Goal: Information Seeking & Learning: Learn about a topic

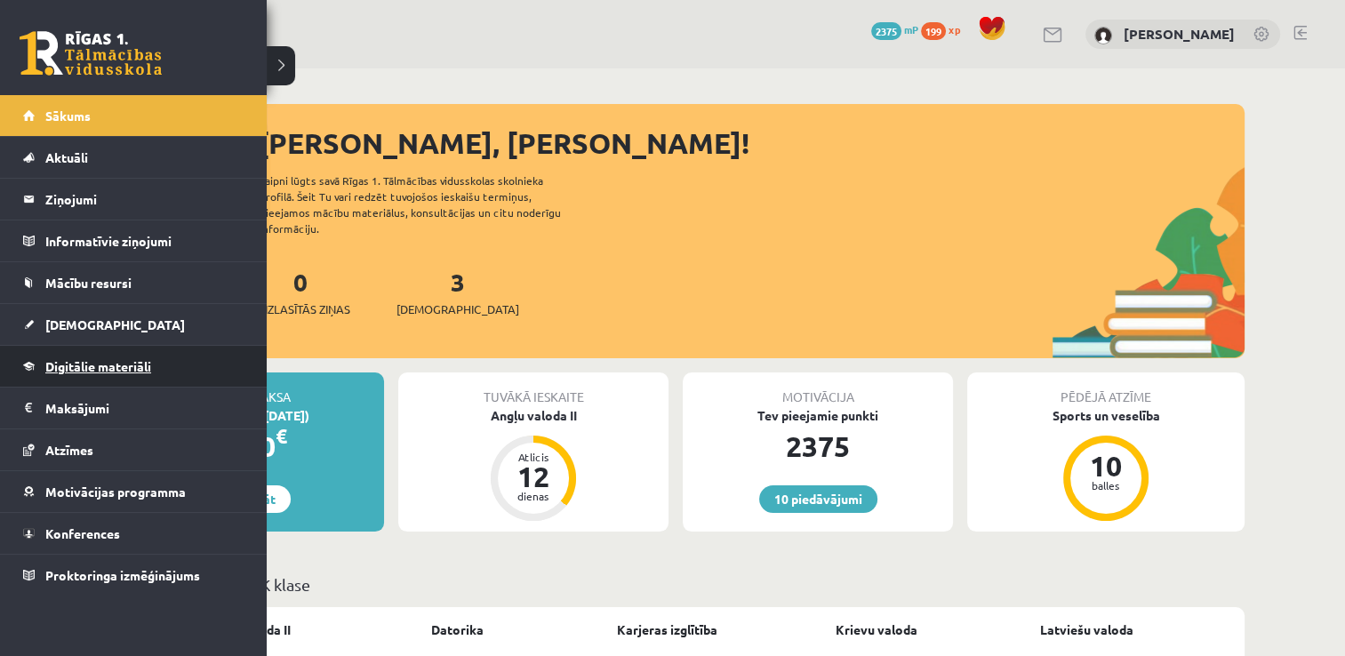
click at [86, 373] on link "Digitālie materiāli" at bounding box center [133, 366] width 221 height 41
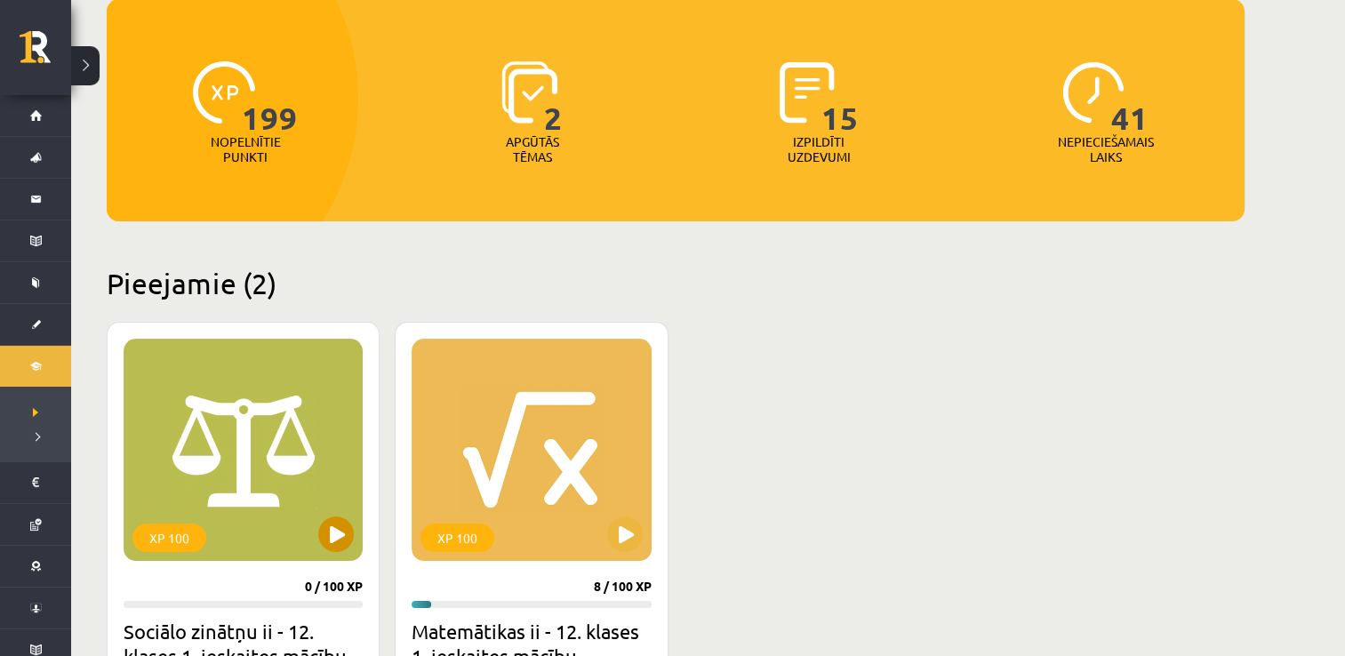
scroll to position [267, 0]
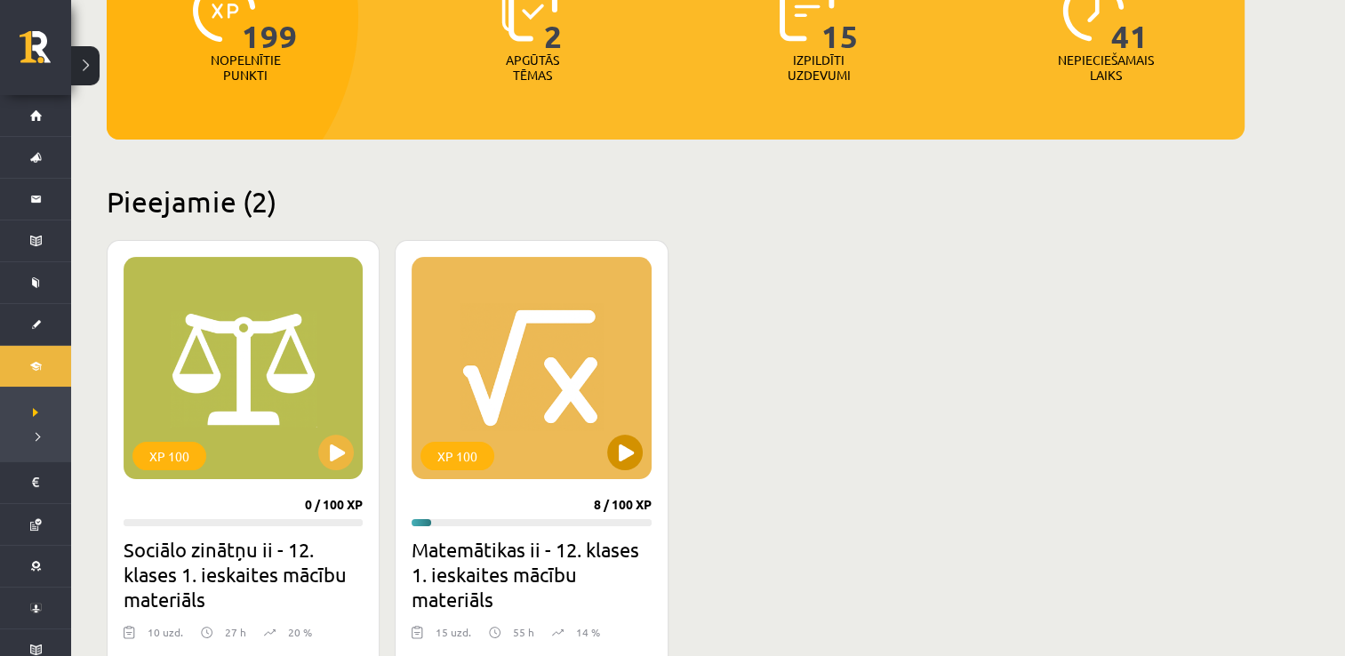
click at [601, 437] on div "XP 100" at bounding box center [531, 368] width 239 height 222
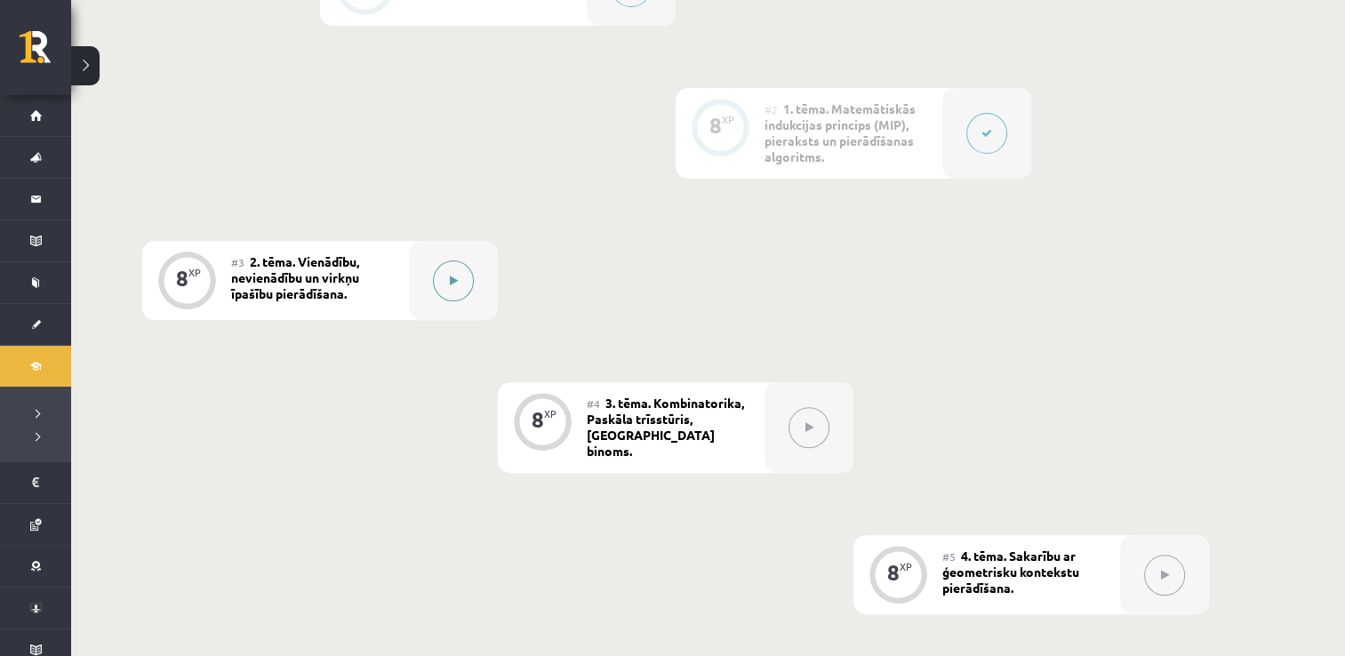
scroll to position [533, 0]
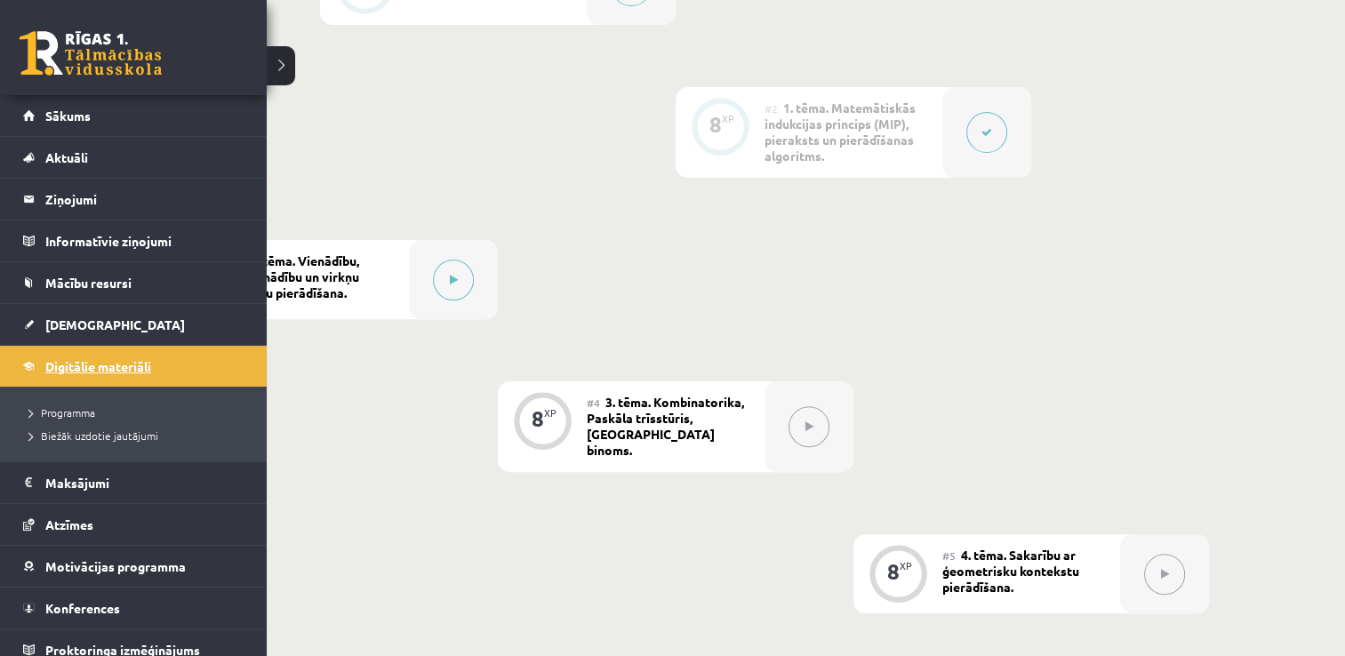
click at [89, 351] on link "Digitālie materiāli" at bounding box center [133, 366] width 221 height 41
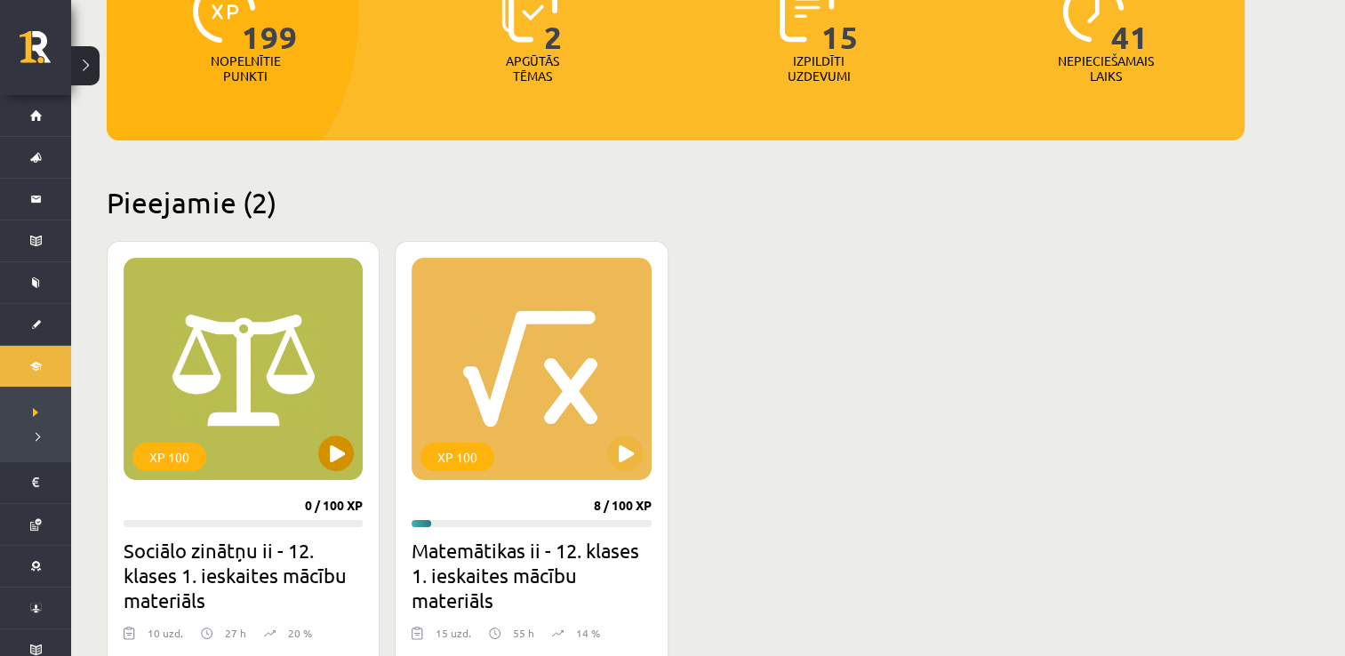
scroll to position [267, 0]
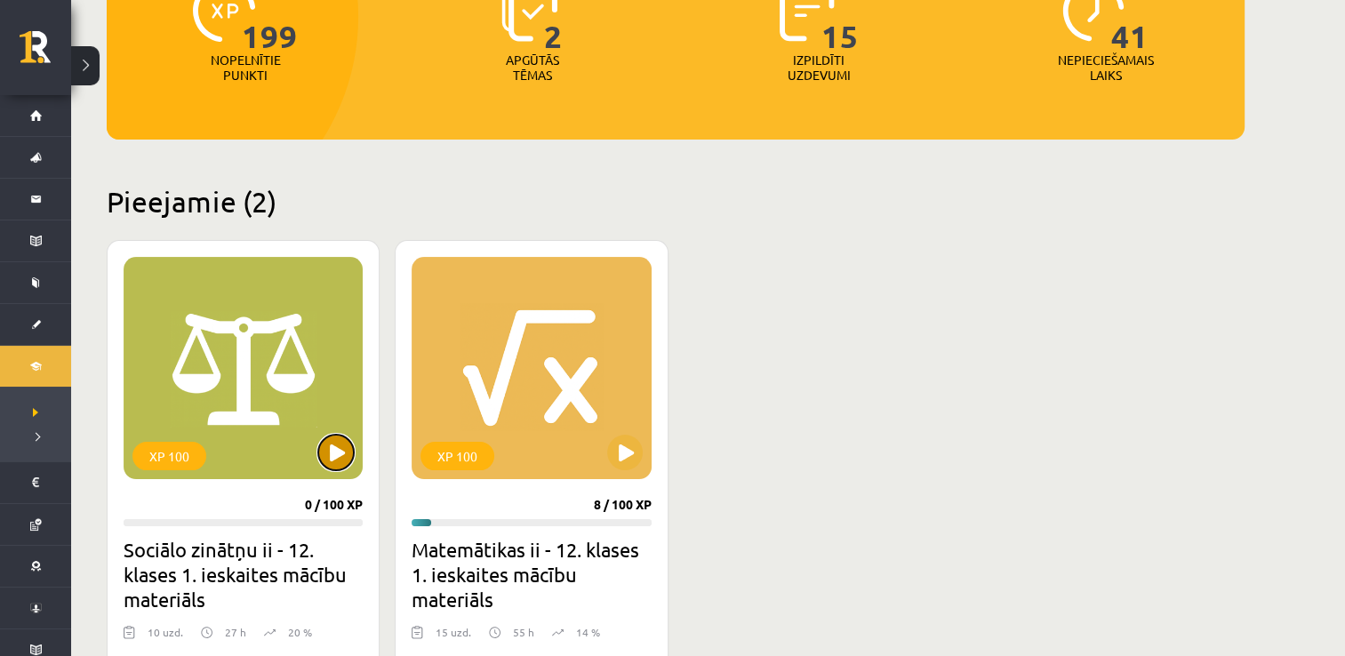
click at [319, 454] on button at bounding box center [336, 453] width 36 height 36
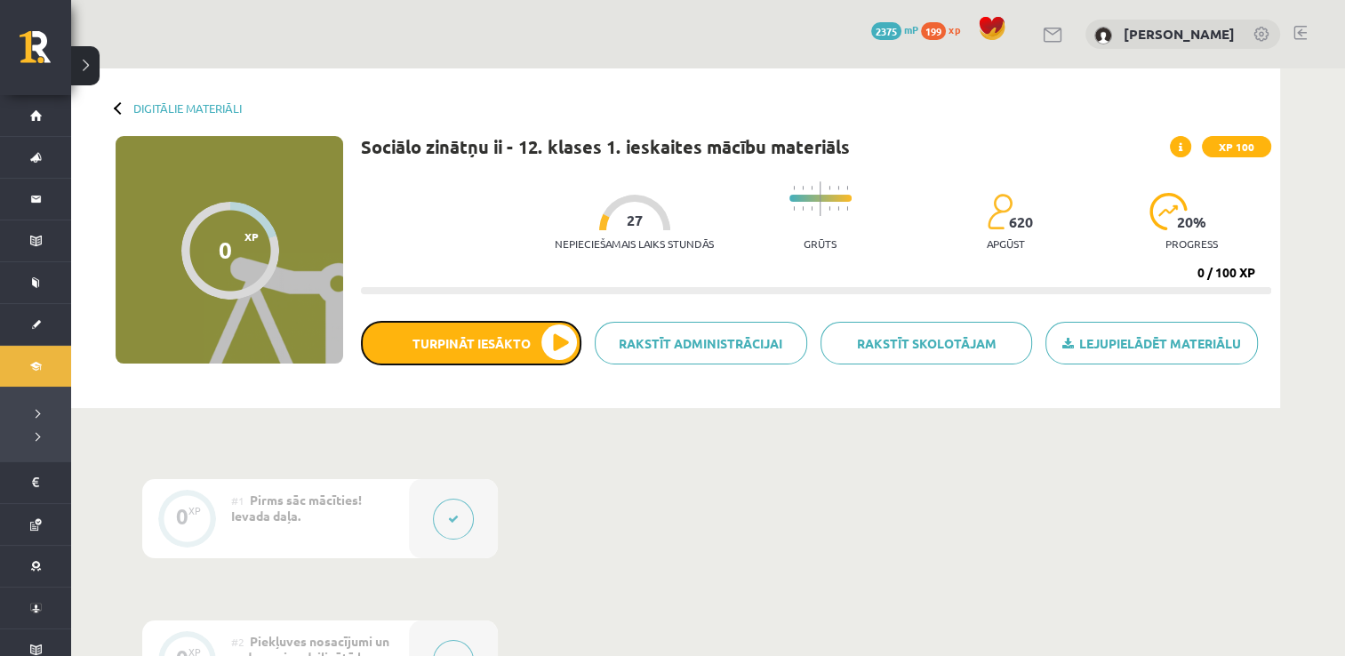
click at [441, 331] on button "Turpināt iesākto" at bounding box center [471, 343] width 221 height 44
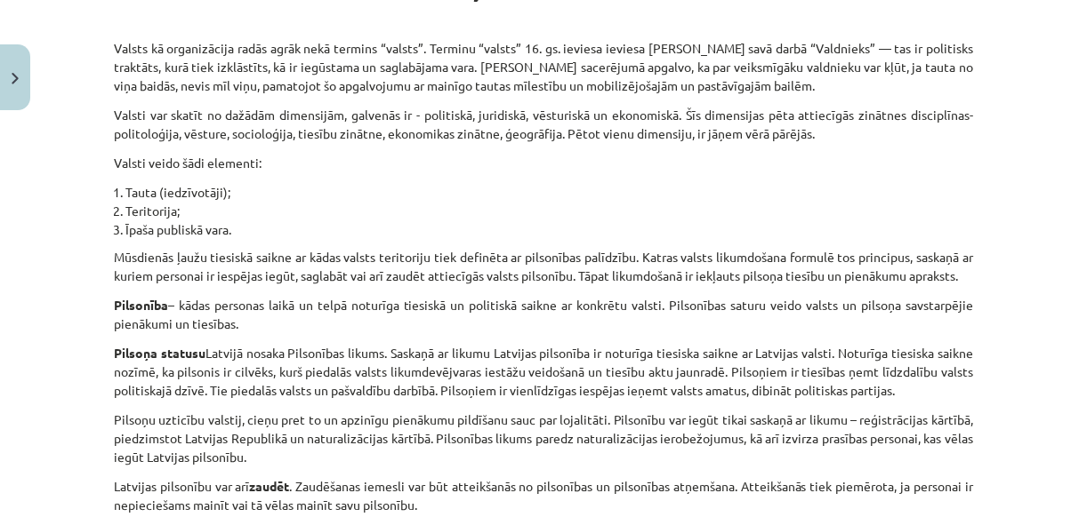
scroll to position [349, 0]
drag, startPoint x: 1358, startPoint y: 0, endPoint x: 638, endPoint y: 177, distance: 740.7
click at [637, 176] on div "Valsts jēdziens un tās elementi Valsts kā organizācija radās agrāk nekā termins…" at bounding box center [543, 530] width 859 height 1120
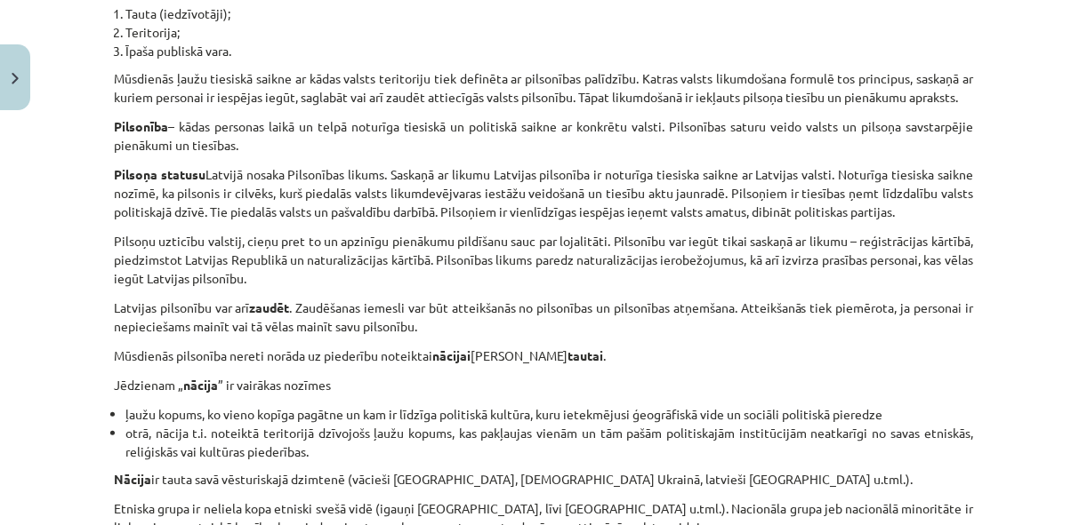
scroll to position [562, 0]
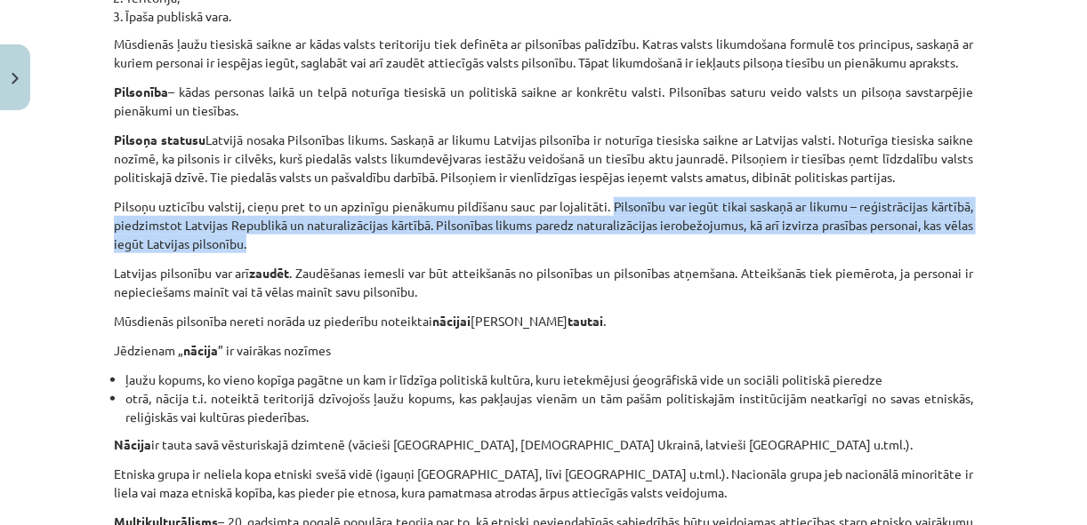
drag, startPoint x: 606, startPoint y: 202, endPoint x: 710, endPoint y: 241, distance: 111.1
click at [710, 241] on p "Pilsoņu uzticību valstij, cieņu pret to un apzinīgu pienākumu pildīšanu sauc pa…" at bounding box center [543, 225] width 859 height 56
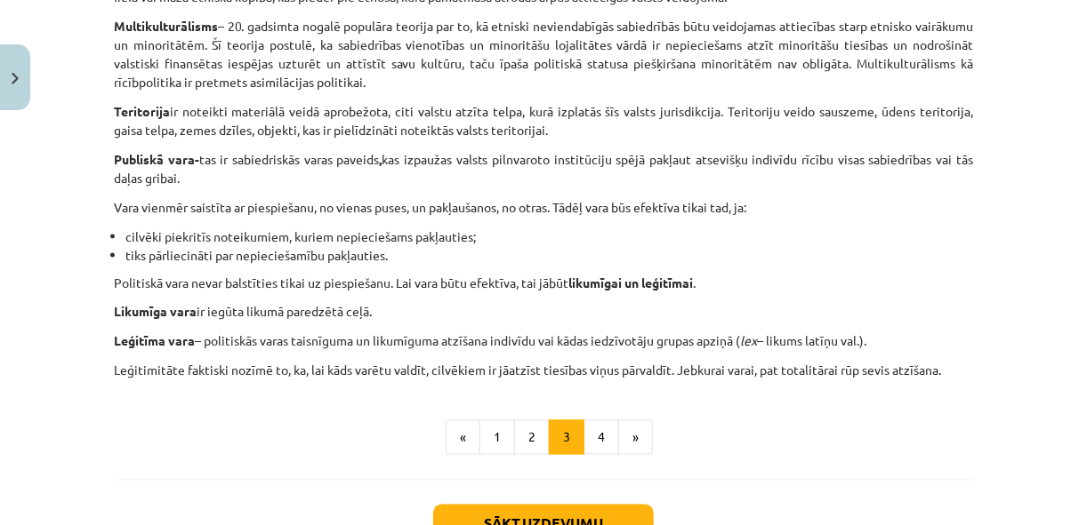
scroll to position [1060, 0]
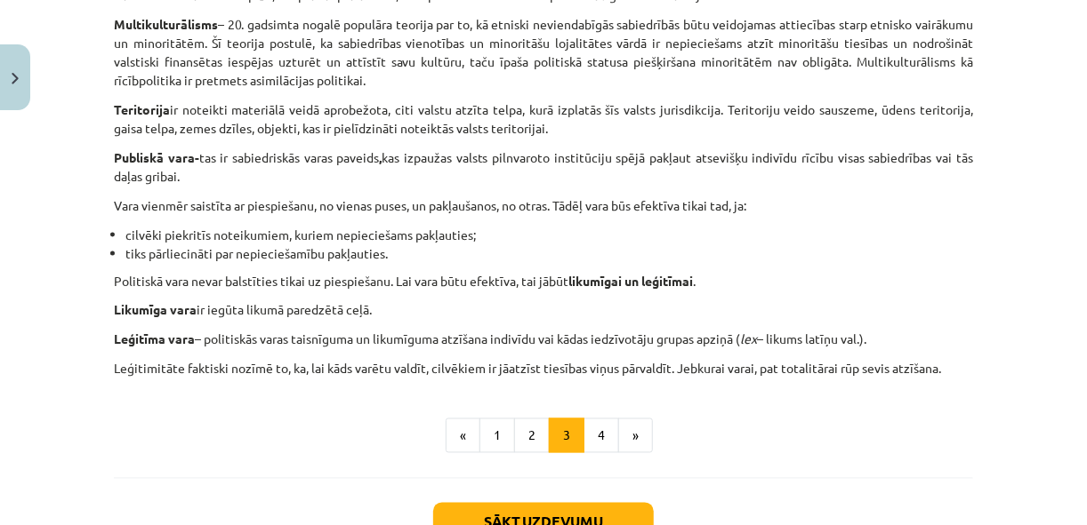
click at [169, 20] on b "Multikulturālisms" at bounding box center [166, 24] width 104 height 16
click at [586, 429] on button "4" at bounding box center [601, 437] width 36 height 36
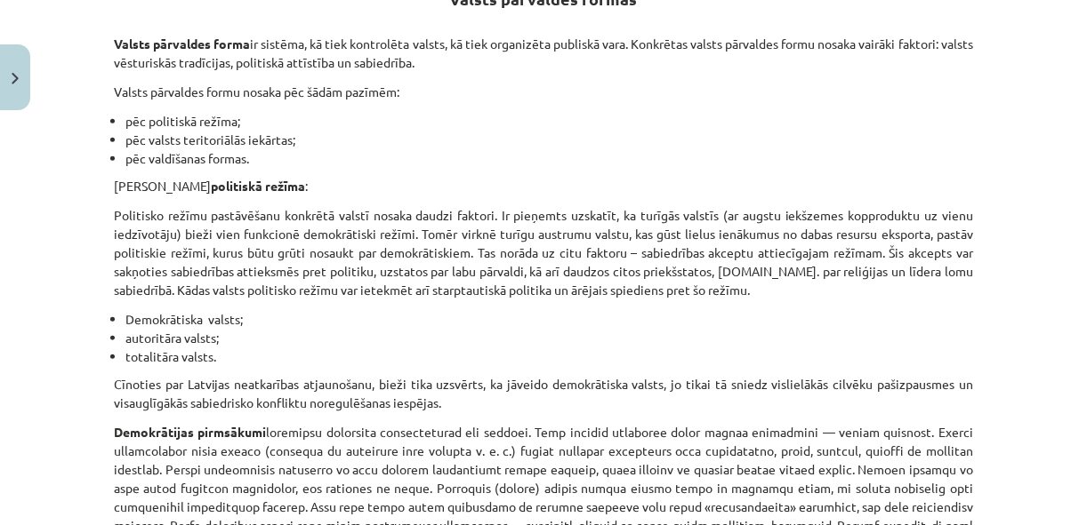
scroll to position [368, 0]
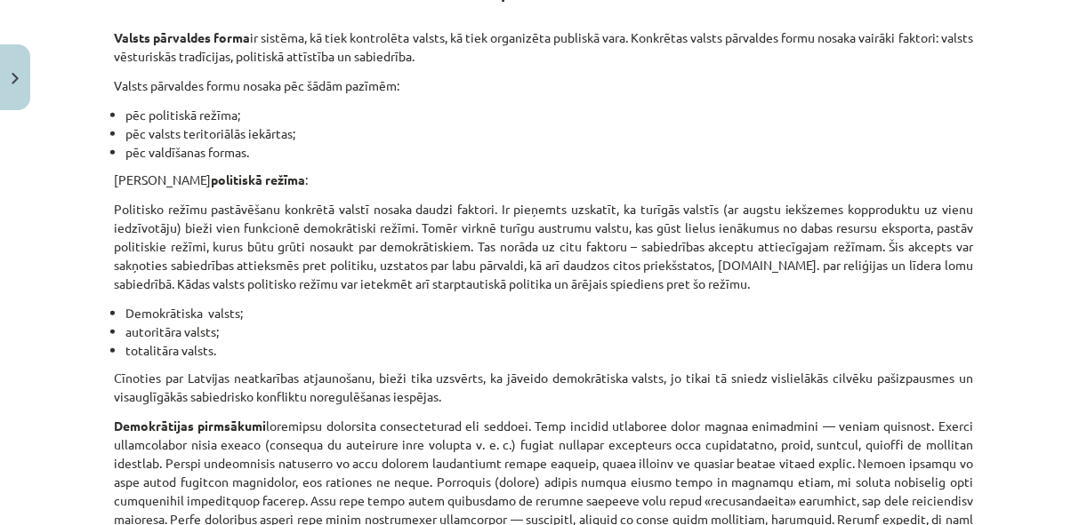
drag, startPoint x: 108, startPoint y: 30, endPoint x: 450, endPoint y: 62, distance: 342.9
click at [450, 62] on p "Valsts pārvaldes forma ir sistēma, kā tiek kontrolēta valsts, kā tiek organizēt…" at bounding box center [543, 46] width 859 height 37
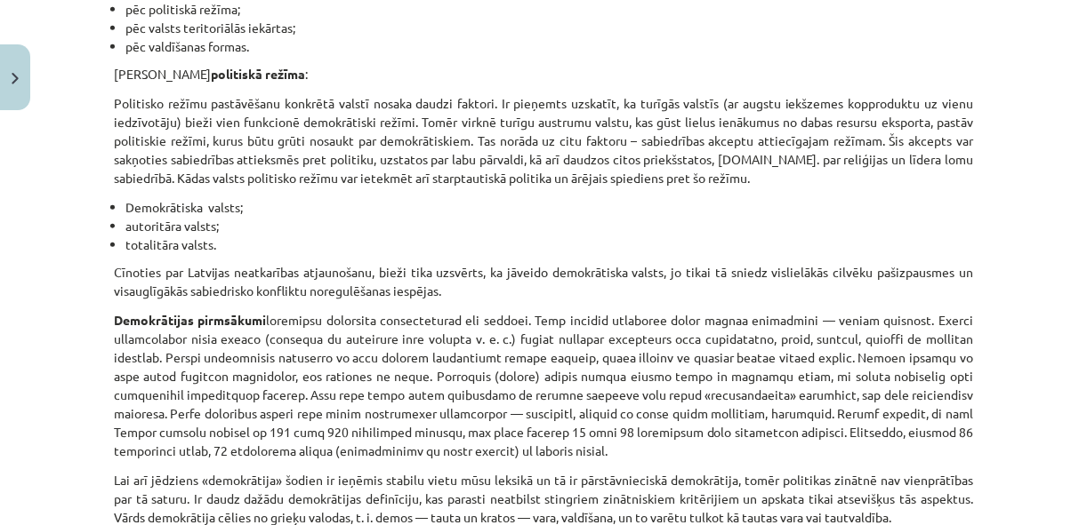
scroll to position [439, 0]
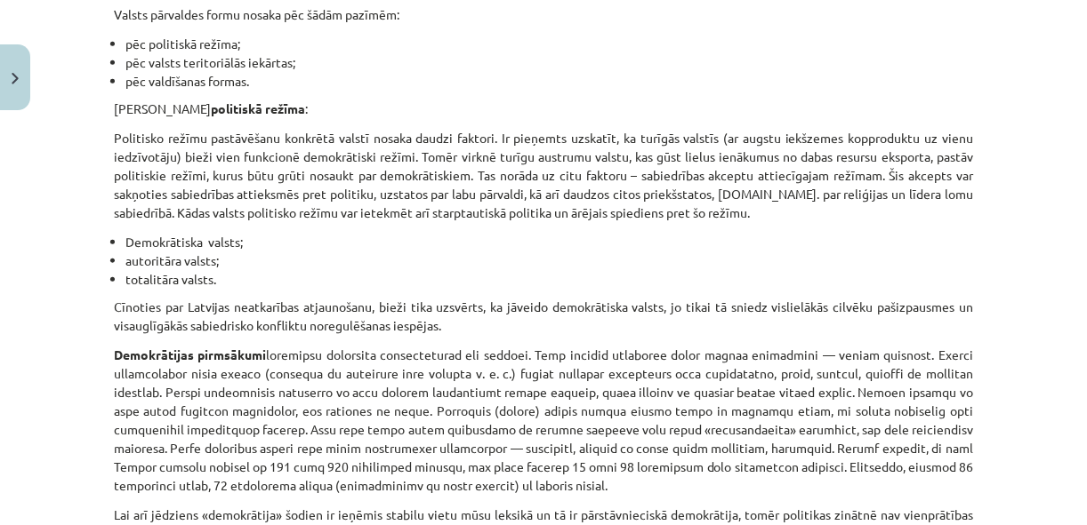
click at [498, 83] on li "pēc valdīšanas formas." at bounding box center [548, 81] width 847 height 19
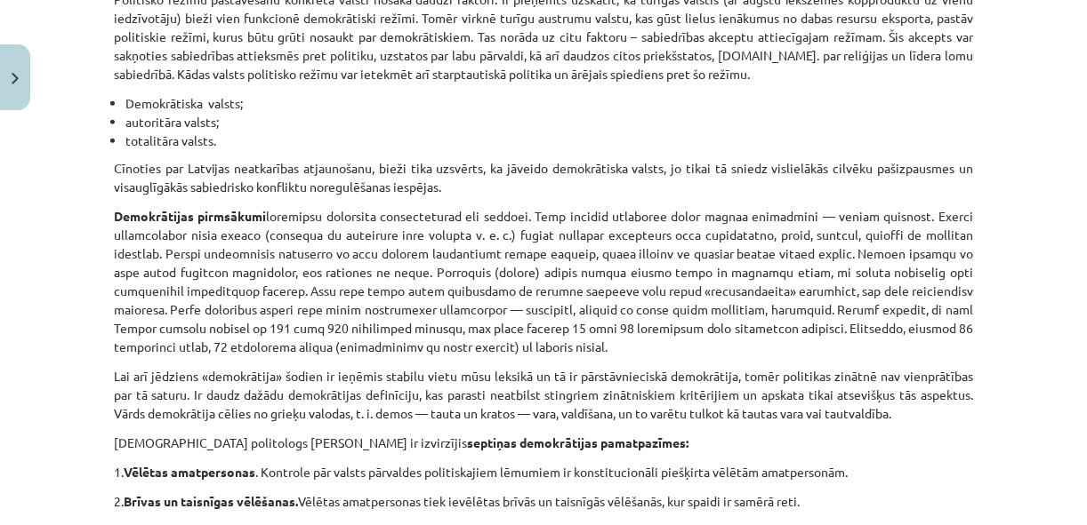
scroll to position [507, 0]
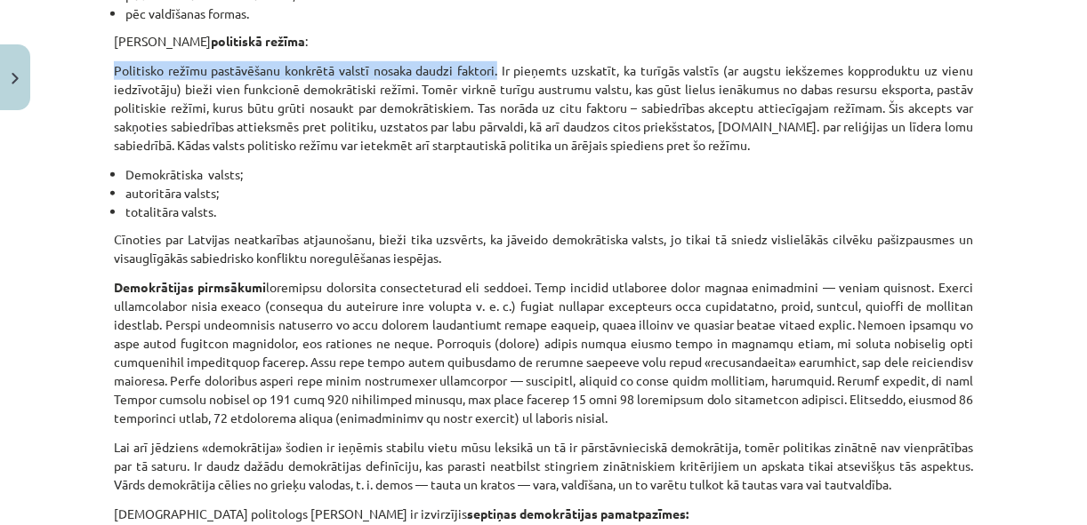
drag, startPoint x: 109, startPoint y: 67, endPoint x: 493, endPoint y: 70, distance: 383.2
click at [493, 70] on p "Politisko režīmu pastāvēšanu konkrētā valstī nosaka daudzi faktori. Ir pieņemts…" at bounding box center [543, 107] width 859 height 93
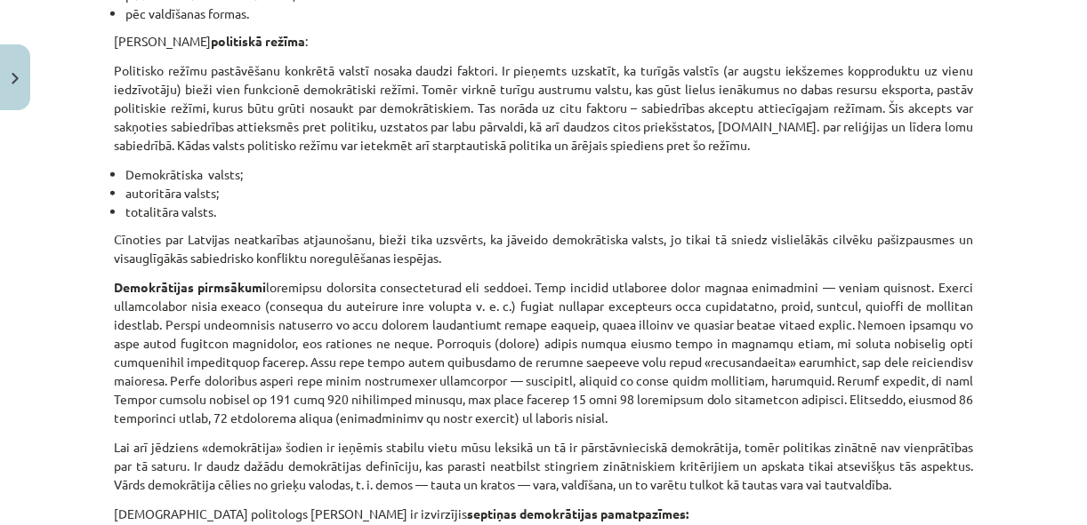
click at [477, 172] on li "Demokrātiska valsts;" at bounding box center [548, 174] width 847 height 19
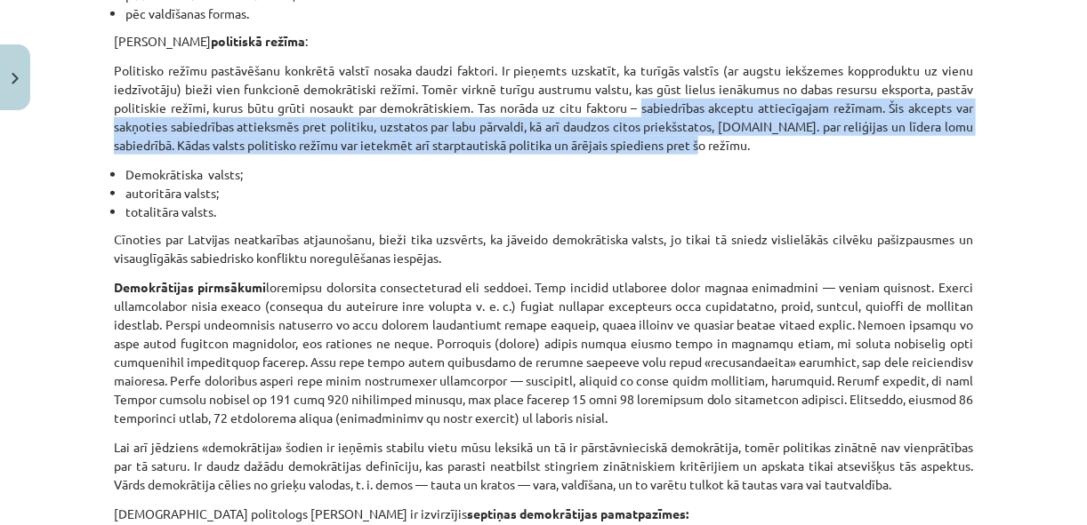
drag, startPoint x: 639, startPoint y: 105, endPoint x: 972, endPoint y: 144, distance: 334.8
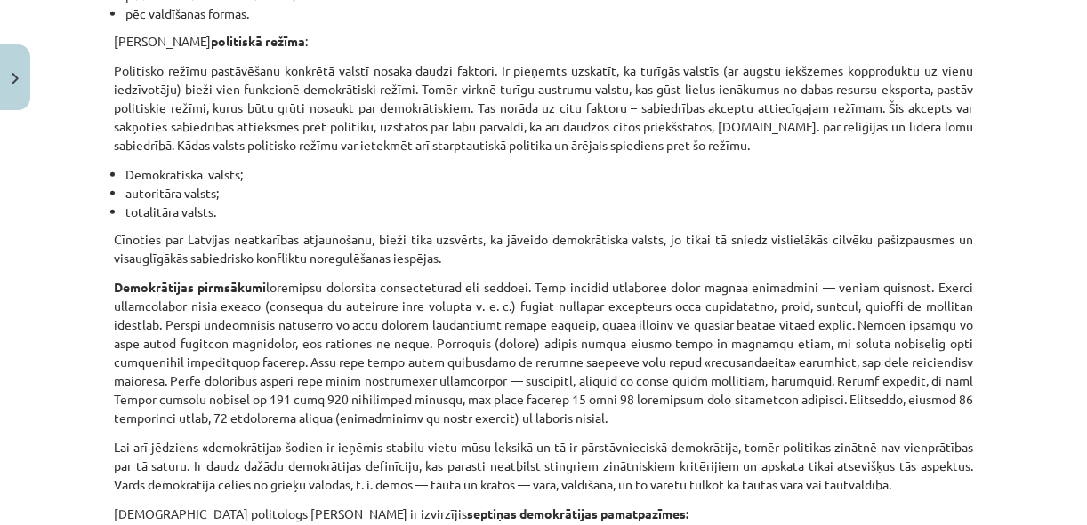
click at [670, 265] on p "Cīnoties par Latvijas neatkarības atjaunošanu, bieži tika uzsvērts, ka jāveido …" at bounding box center [543, 248] width 859 height 37
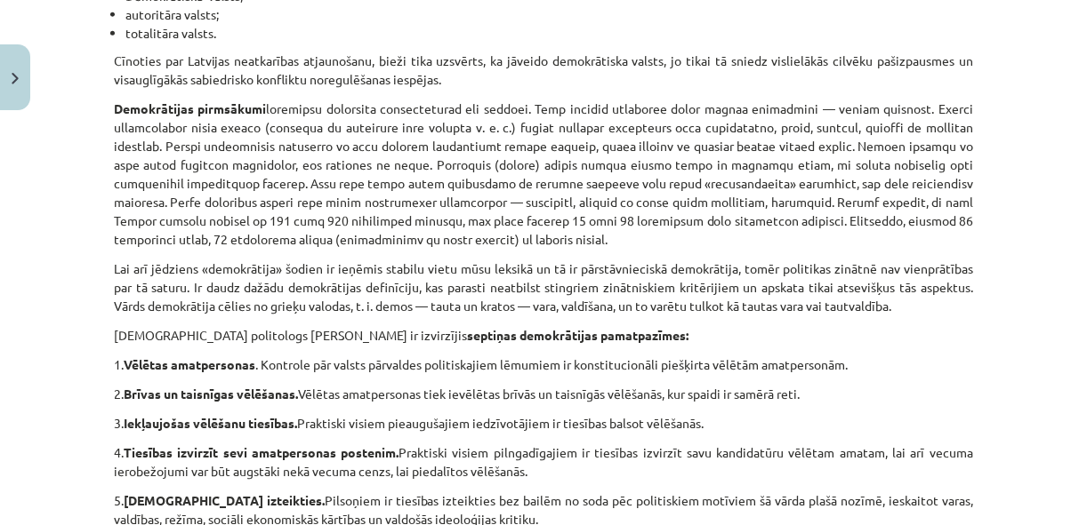
scroll to position [720, 0]
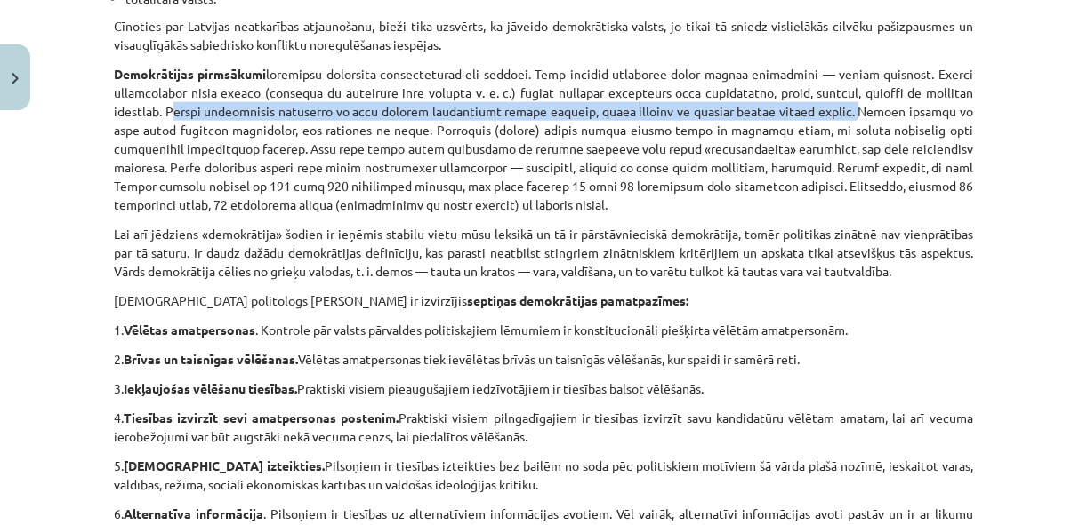
drag, startPoint x: 158, startPoint y: 108, endPoint x: 830, endPoint y: 119, distance: 672.3
click at [830, 119] on p "Demokrātijas pirmsākumi" at bounding box center [543, 139] width 859 height 149
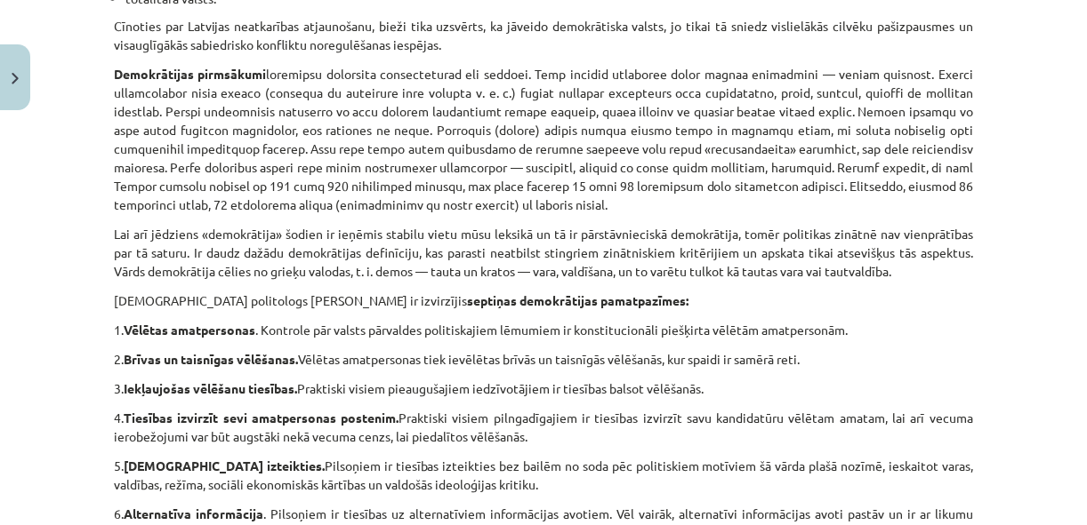
drag, startPoint x: 112, startPoint y: 262, endPoint x: 958, endPoint y: 288, distance: 845.9
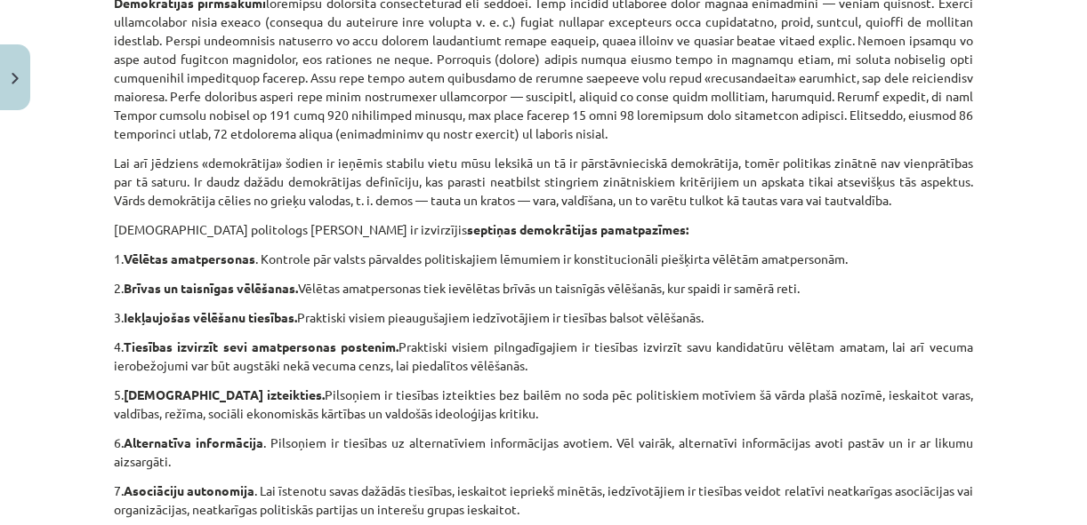
click at [870, 261] on p "1. Vēlētas amatpersonas . Kontrole pār valsts pārvaldes politiskajiem lēmumiem …" at bounding box center [543, 259] width 859 height 19
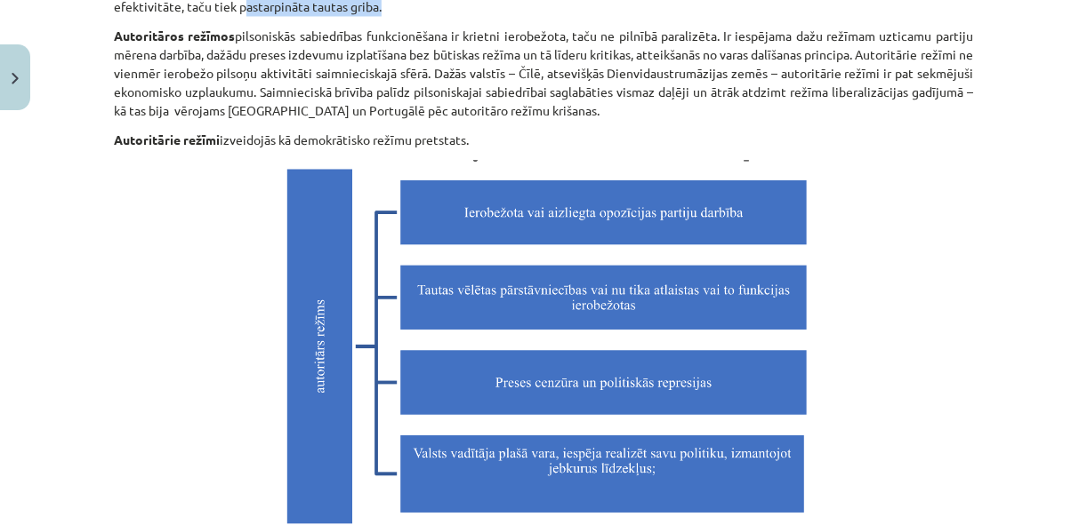
scroll to position [1405, 0]
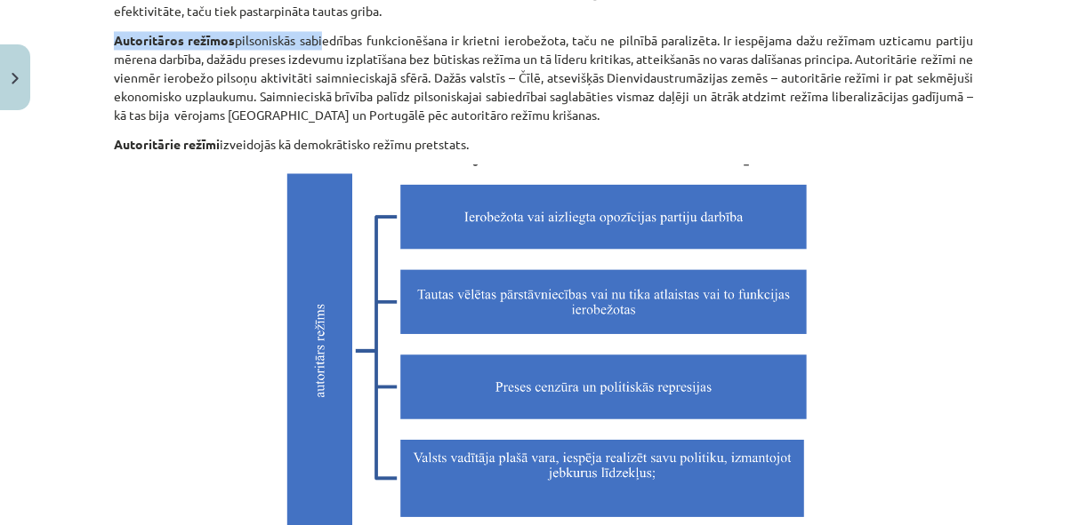
drag, startPoint x: 112, startPoint y: 12, endPoint x: 316, endPoint y: 42, distance: 205.8
click at [316, 42] on p "Autoritāros režīmos pilsoniskās sabiedrības funkcionēšana ir krietni ierobežota…" at bounding box center [543, 77] width 859 height 93
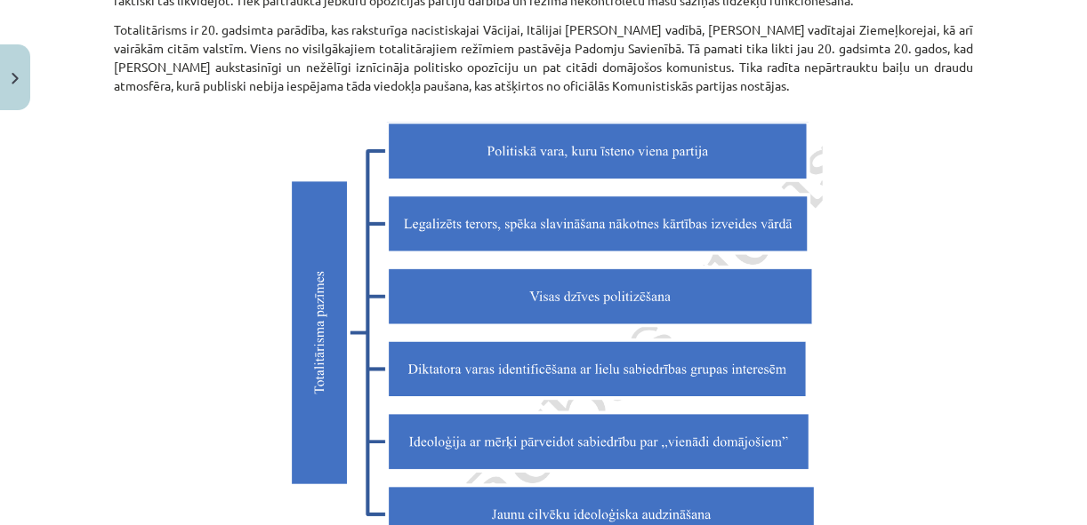
scroll to position [1903, 0]
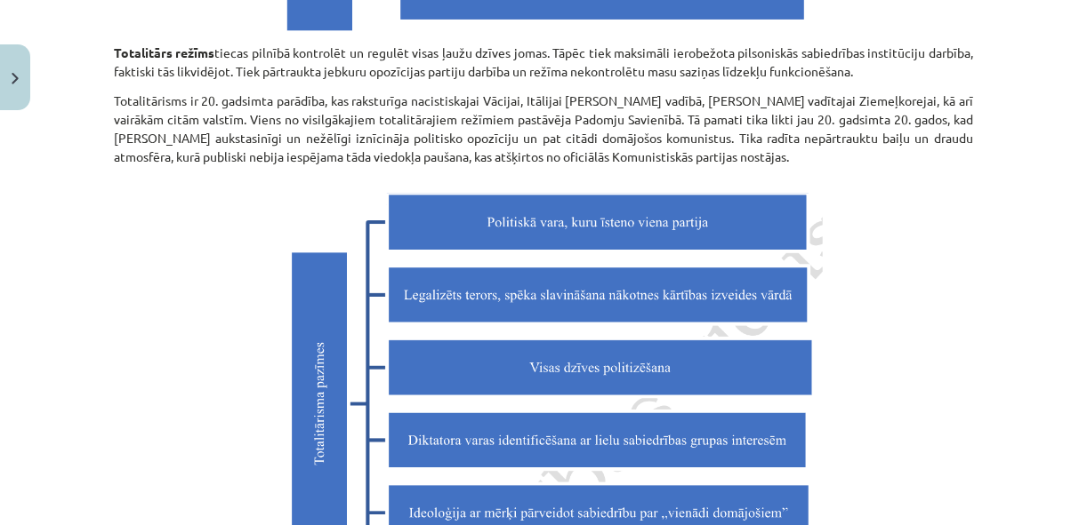
click at [917, 345] on p at bounding box center [543, 398] width 859 height 443
drag, startPoint x: 726, startPoint y: 99, endPoint x: 790, endPoint y: 97, distance: 64.9
click at [790, 97] on p "Totalitārisms ir 20. gadsimta parādība, kas raksturīga nacistiskajai Vācijai, I…" at bounding box center [543, 129] width 859 height 75
copy p "Kim Ir Sena"
click at [937, 257] on p at bounding box center [543, 398] width 859 height 443
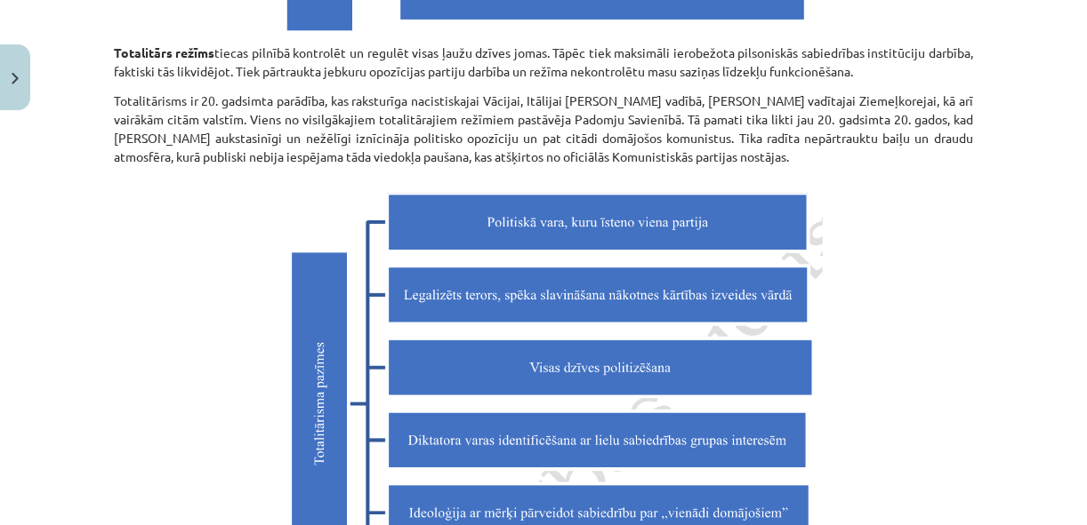
click at [890, 287] on p at bounding box center [543, 398] width 859 height 443
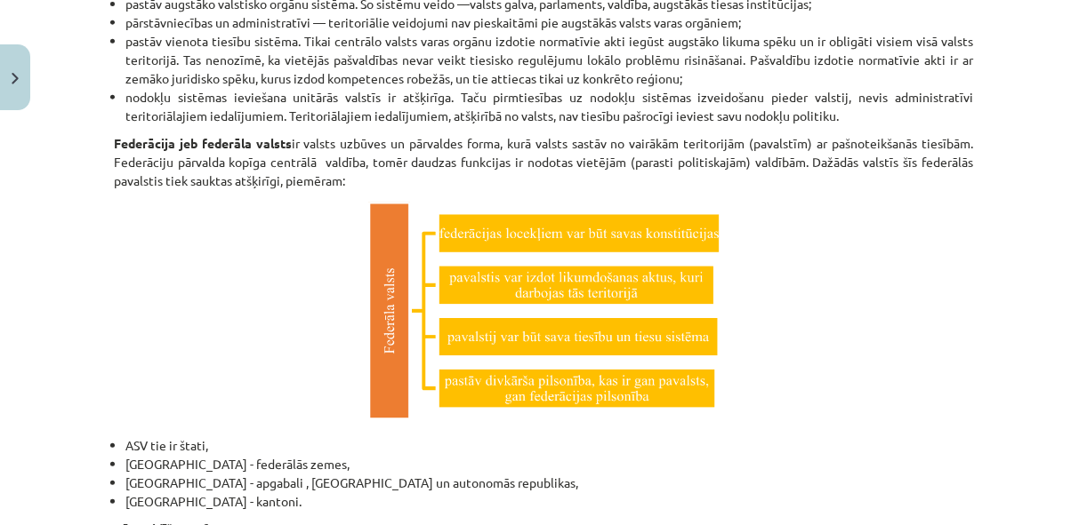
scroll to position [3041, 0]
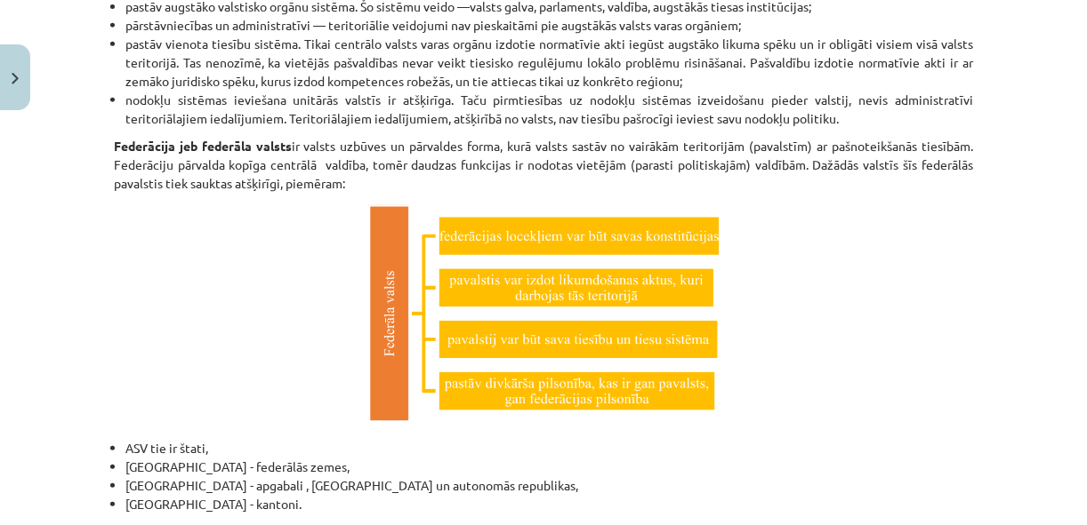
click at [804, 225] on p at bounding box center [543, 316] width 859 height 225
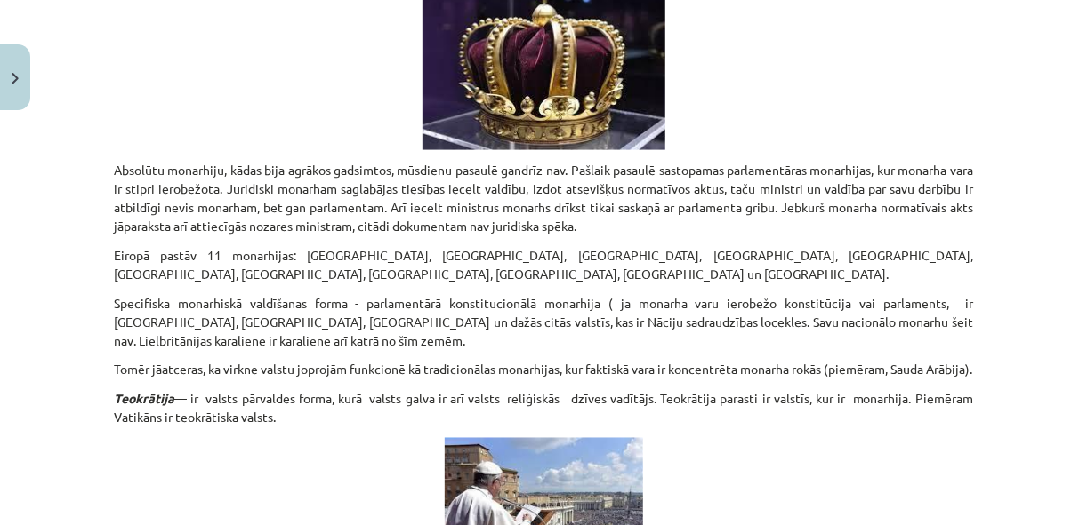
scroll to position [3742, 0]
